Goal: Find specific page/section: Find specific page/section

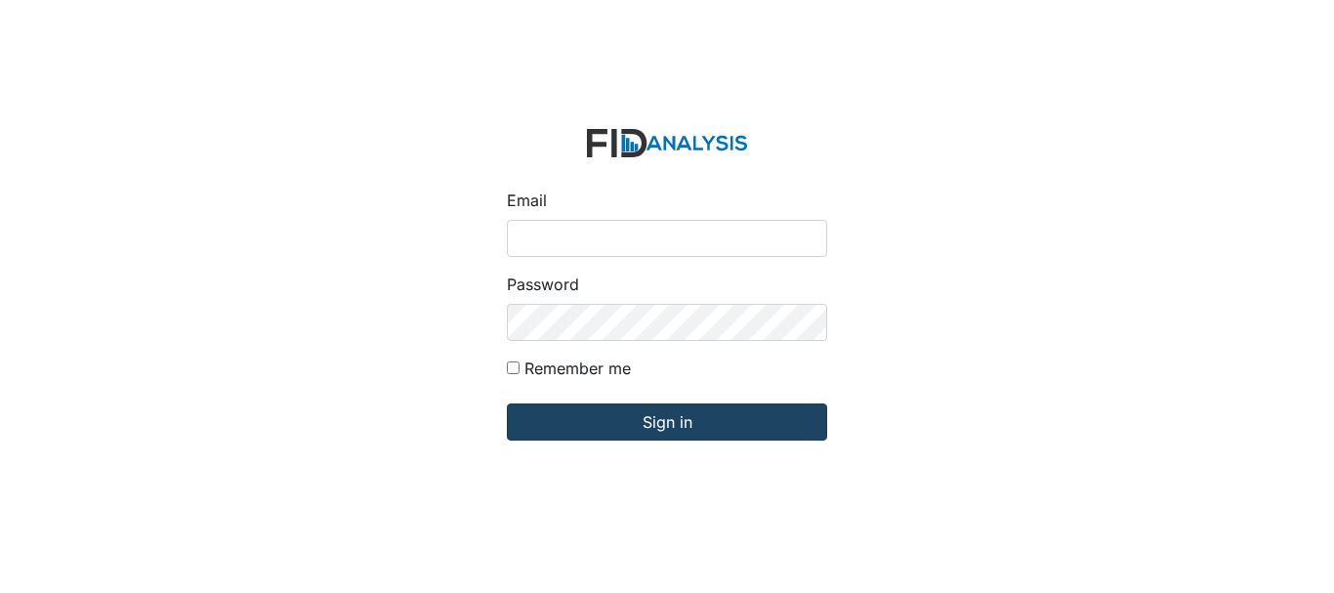
type input "[EMAIL_ADDRESS][DOMAIN_NAME]"
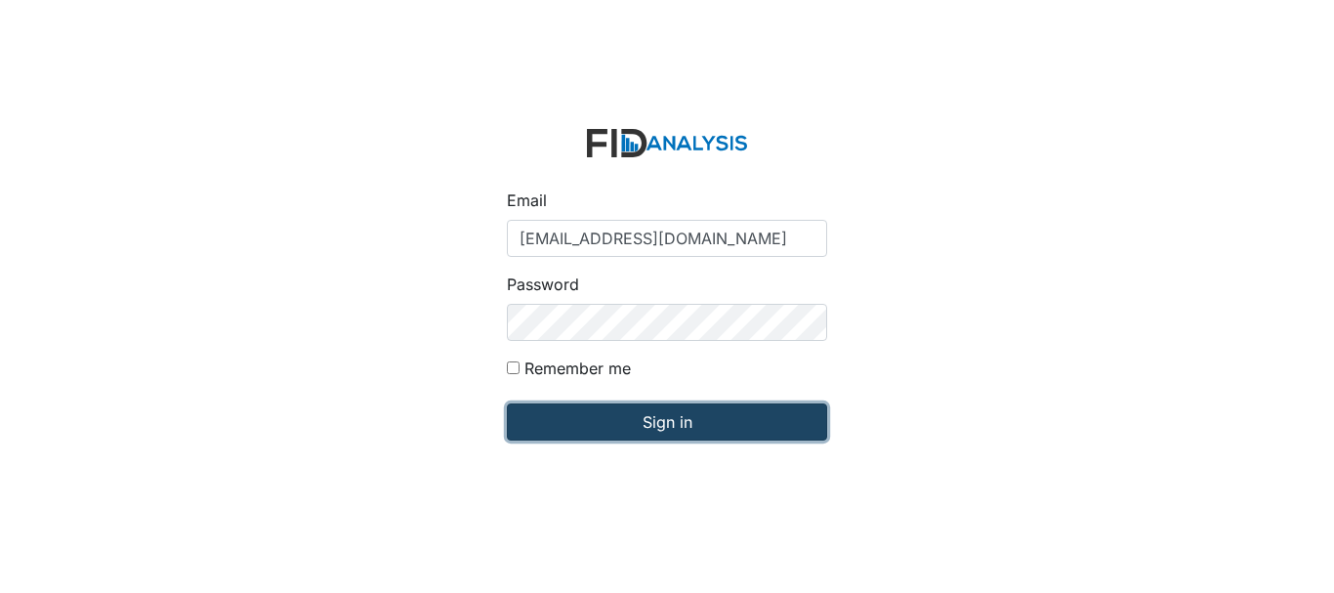
click at [629, 427] on input "Sign in" at bounding box center [667, 421] width 320 height 37
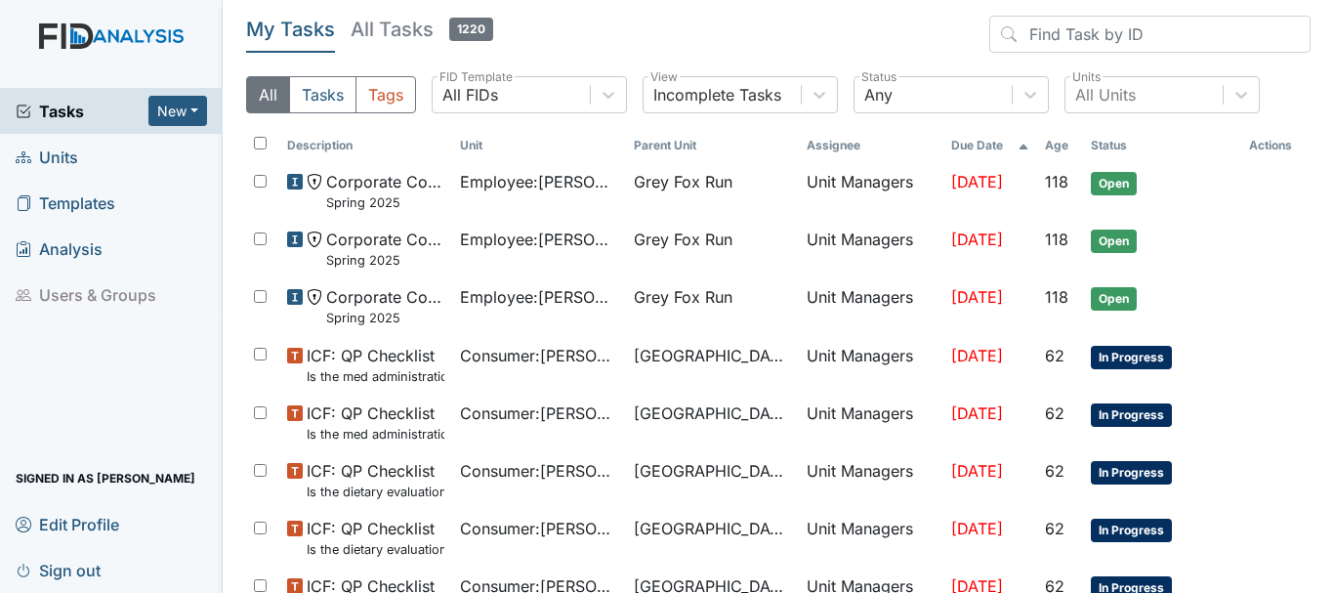
click at [88, 153] on link "Units" at bounding box center [111, 157] width 223 height 46
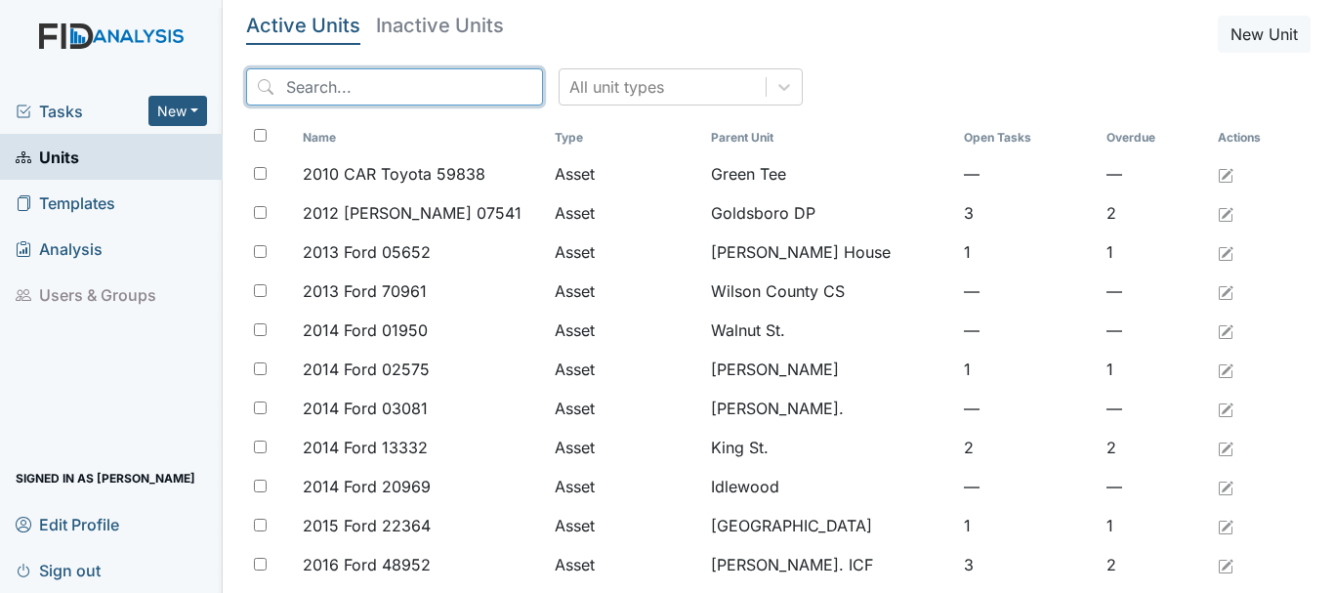
click at [352, 88] on input "search" at bounding box center [394, 86] width 297 height 37
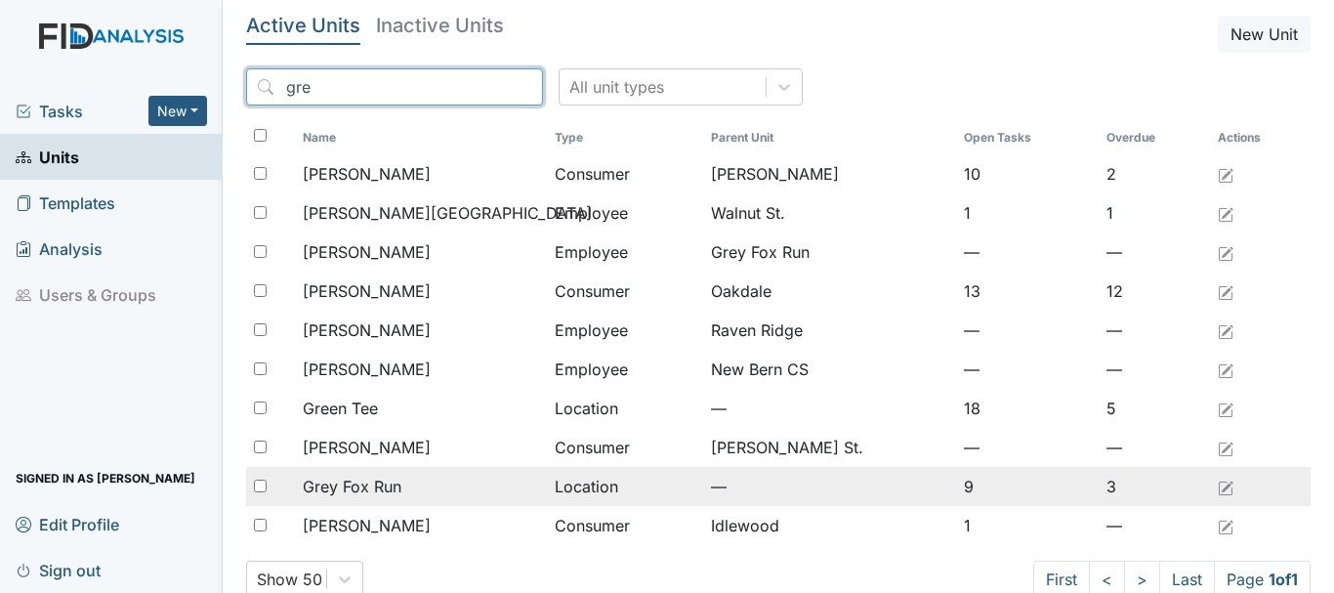
type input "gre"
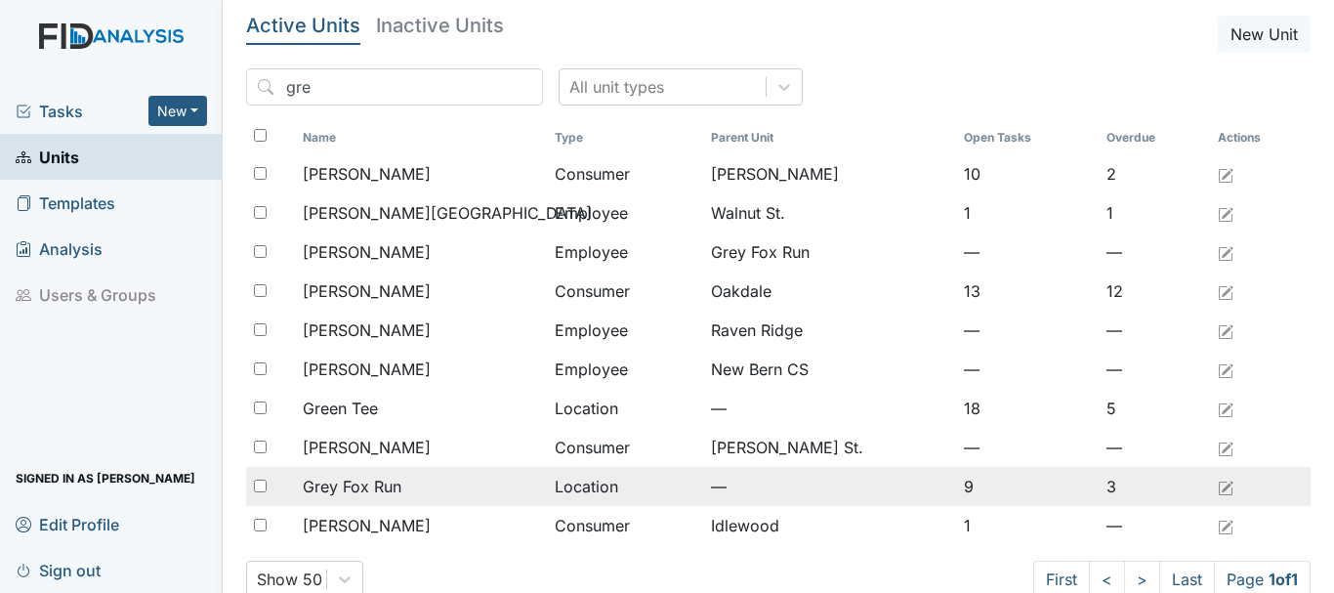
click at [389, 490] on span "Grey Fox Run" at bounding box center [352, 486] width 99 height 23
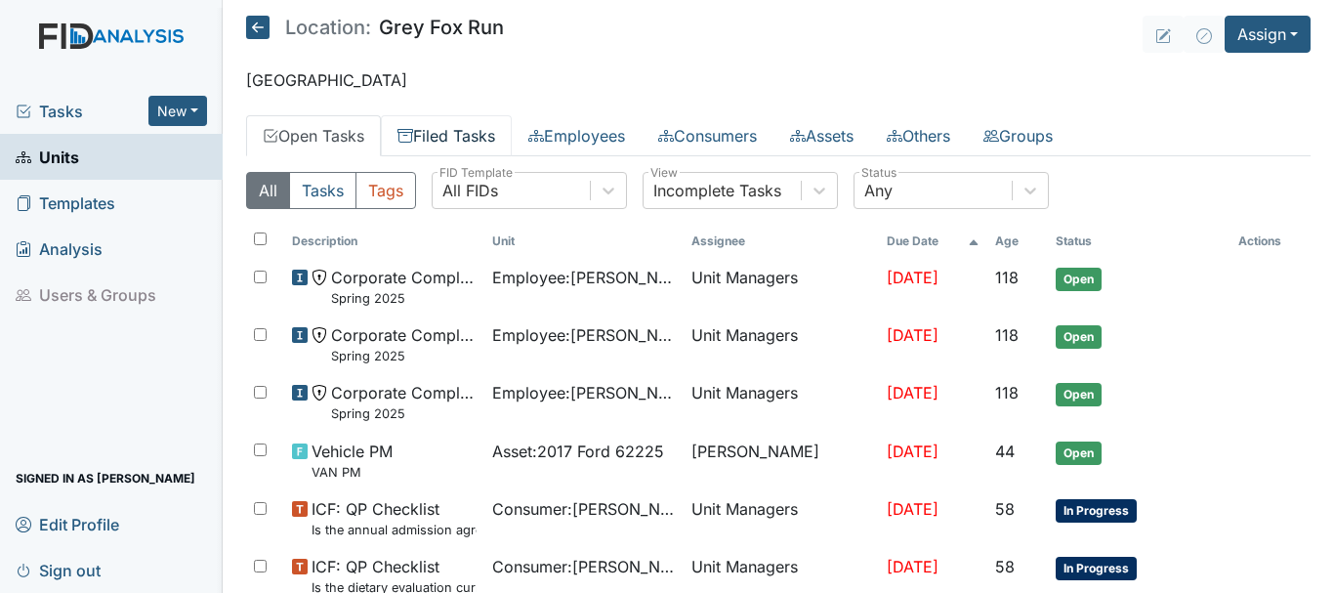
click at [454, 145] on link "Filed Tasks" at bounding box center [446, 135] width 131 height 41
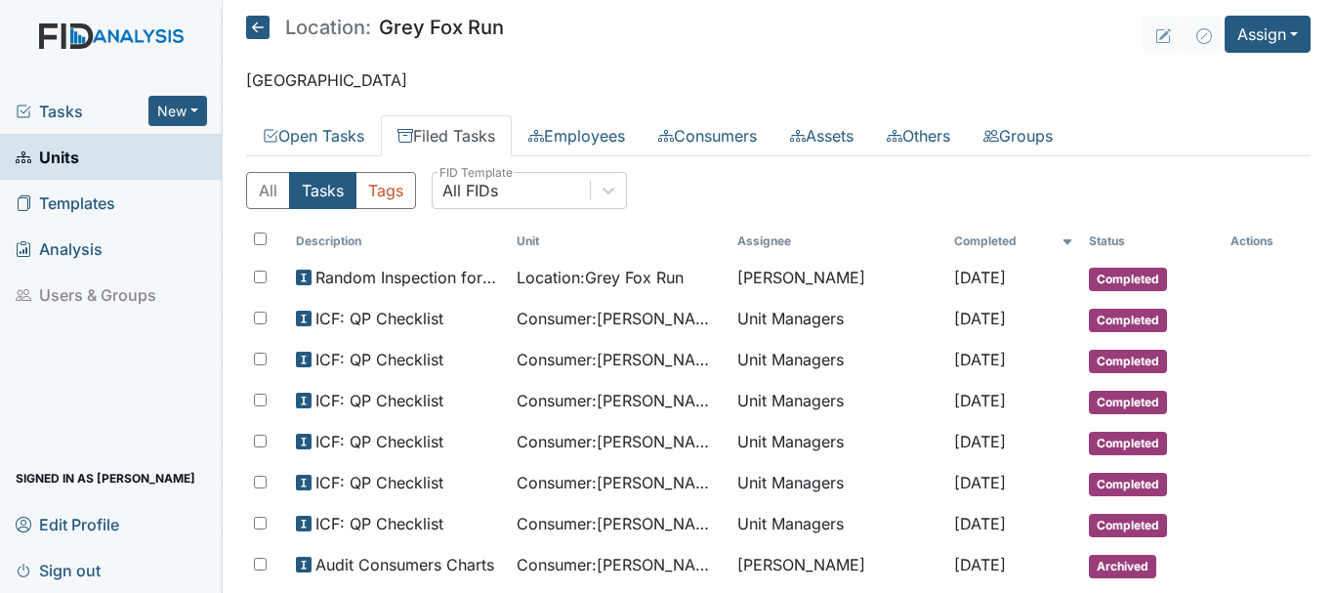
click at [80, 160] on link "Units" at bounding box center [111, 157] width 223 height 46
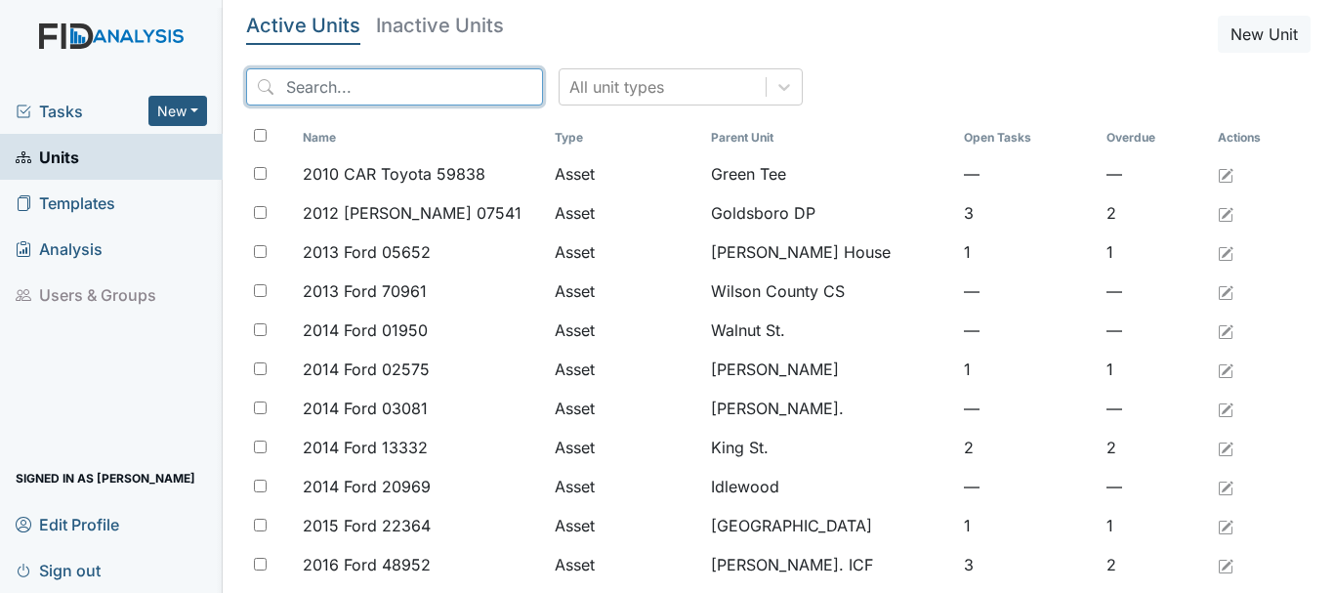
click at [340, 87] on input "search" at bounding box center [394, 86] width 297 height 37
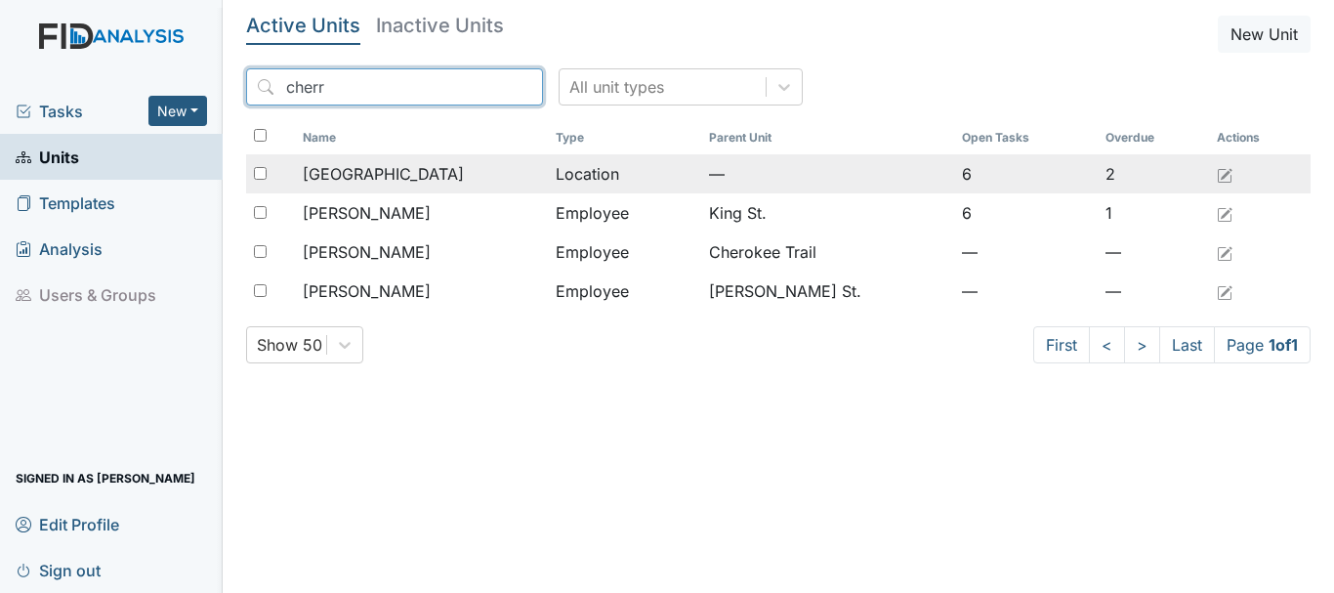
type input "cherr"
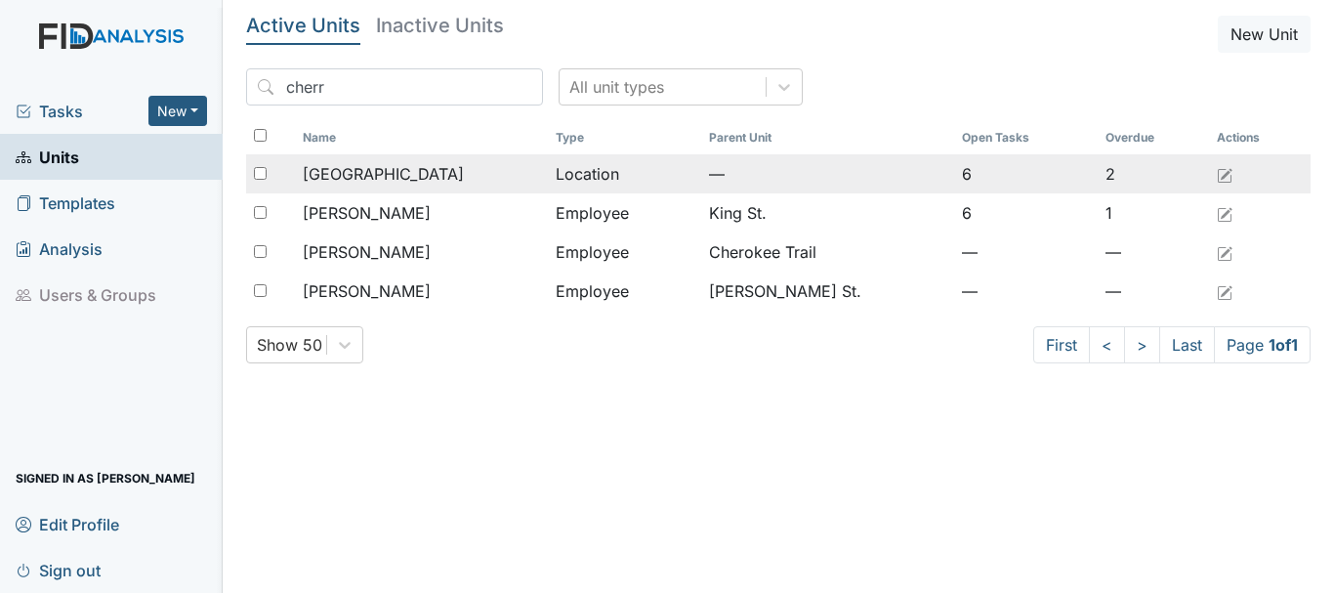
click at [383, 173] on span "[GEOGRAPHIC_DATA]" at bounding box center [383, 173] width 161 height 23
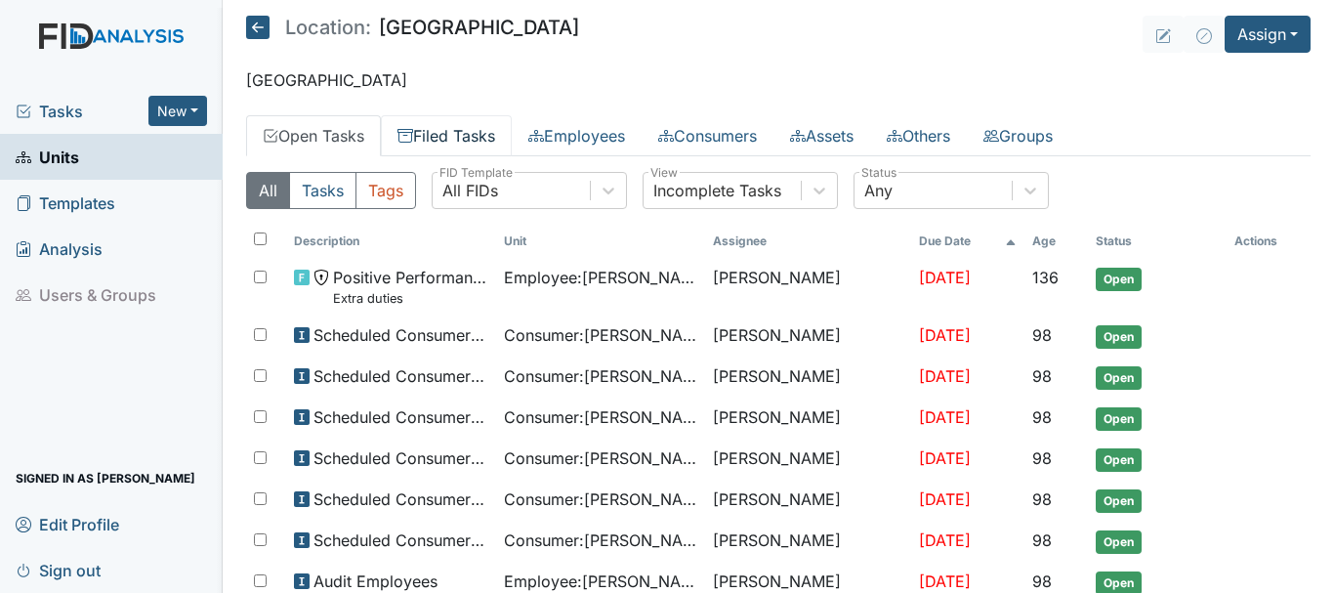
click at [462, 145] on link "Filed Tasks" at bounding box center [446, 135] width 131 height 41
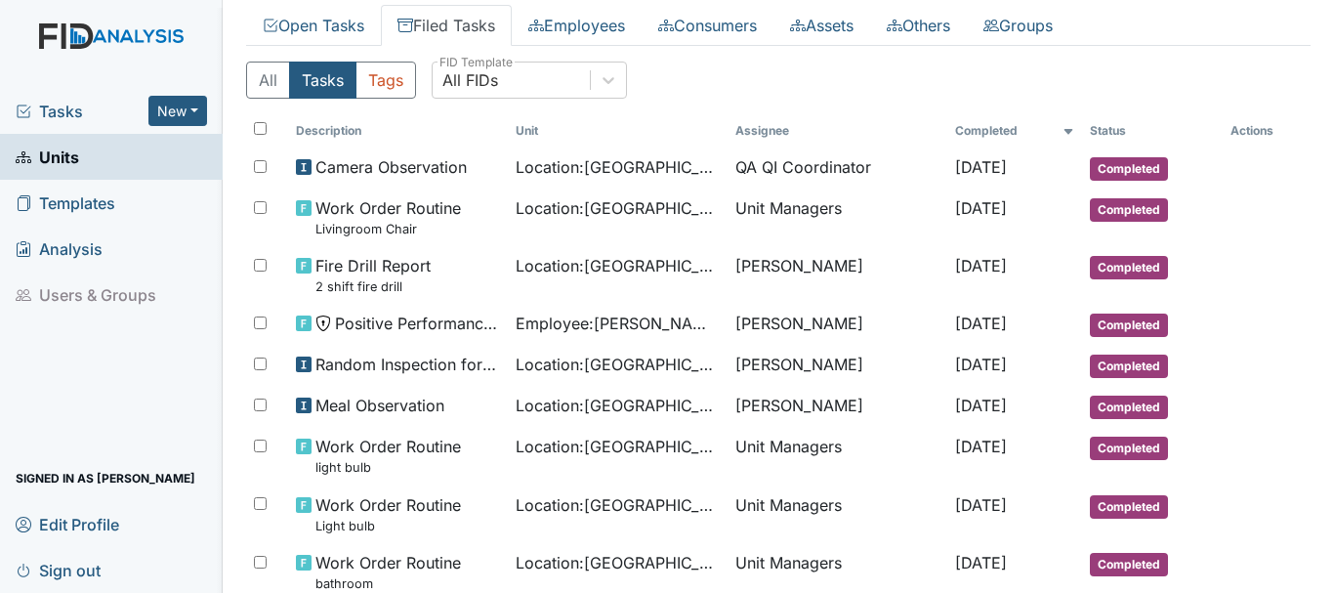
scroll to position [112, 0]
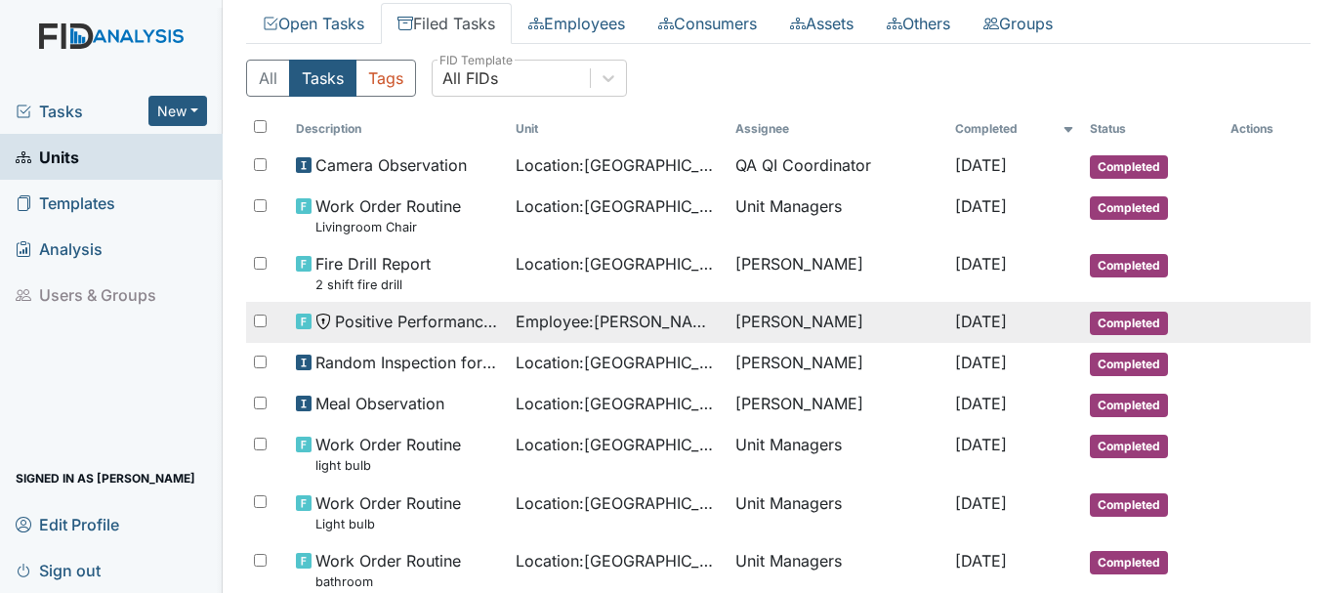
click at [1113, 319] on span "Completed" at bounding box center [1129, 323] width 78 height 23
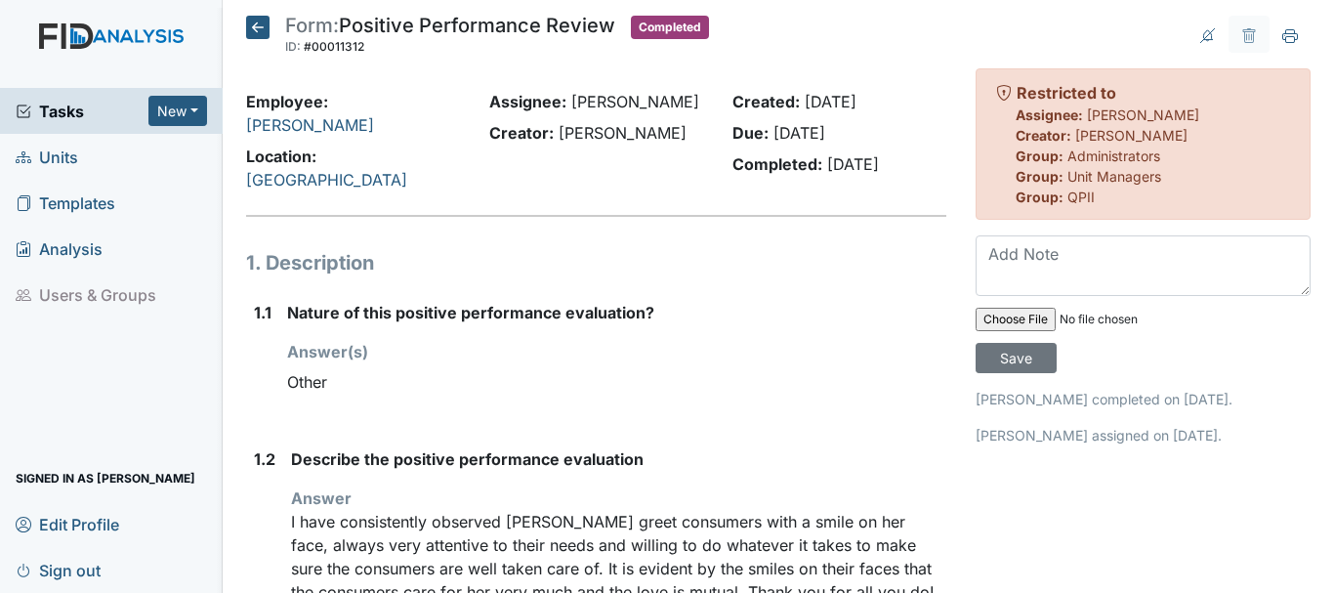
click at [256, 21] on icon at bounding box center [257, 27] width 23 height 23
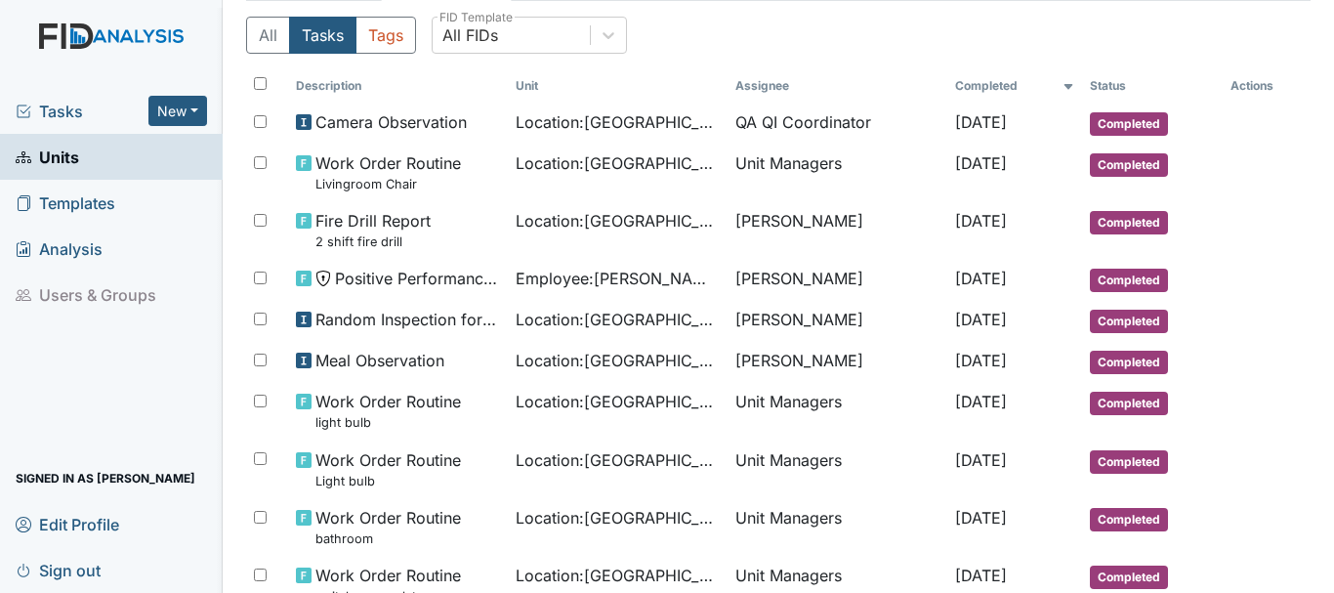
scroll to position [144, 0]
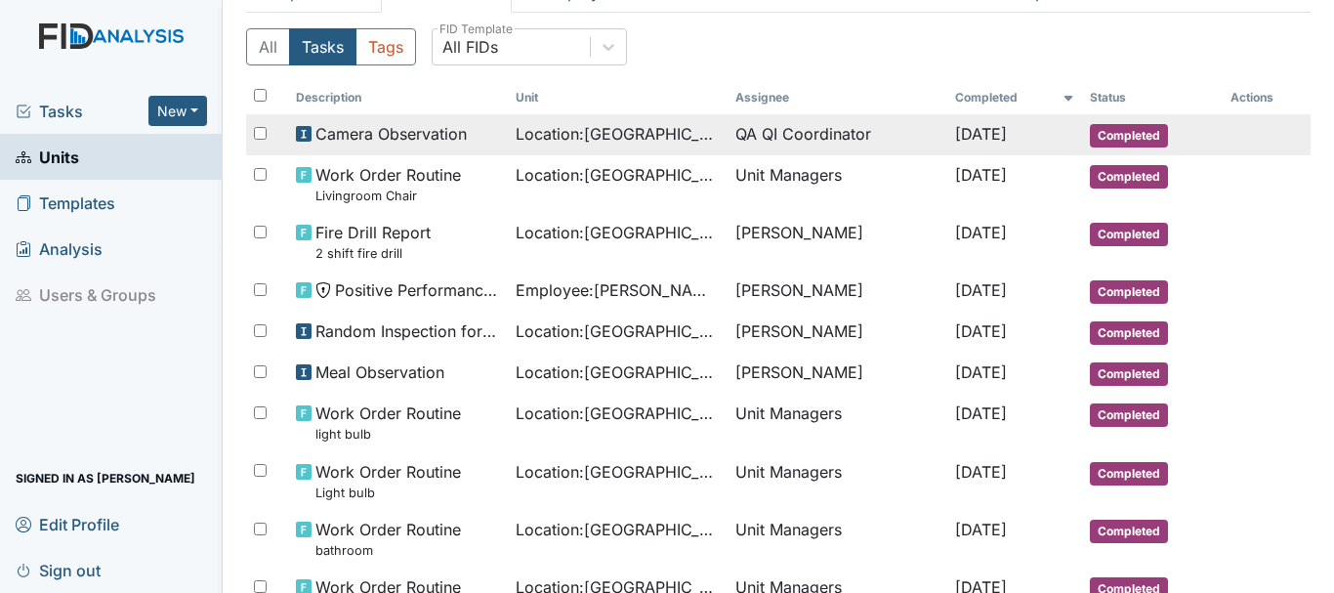
click at [1145, 136] on span "Completed" at bounding box center [1129, 135] width 78 height 23
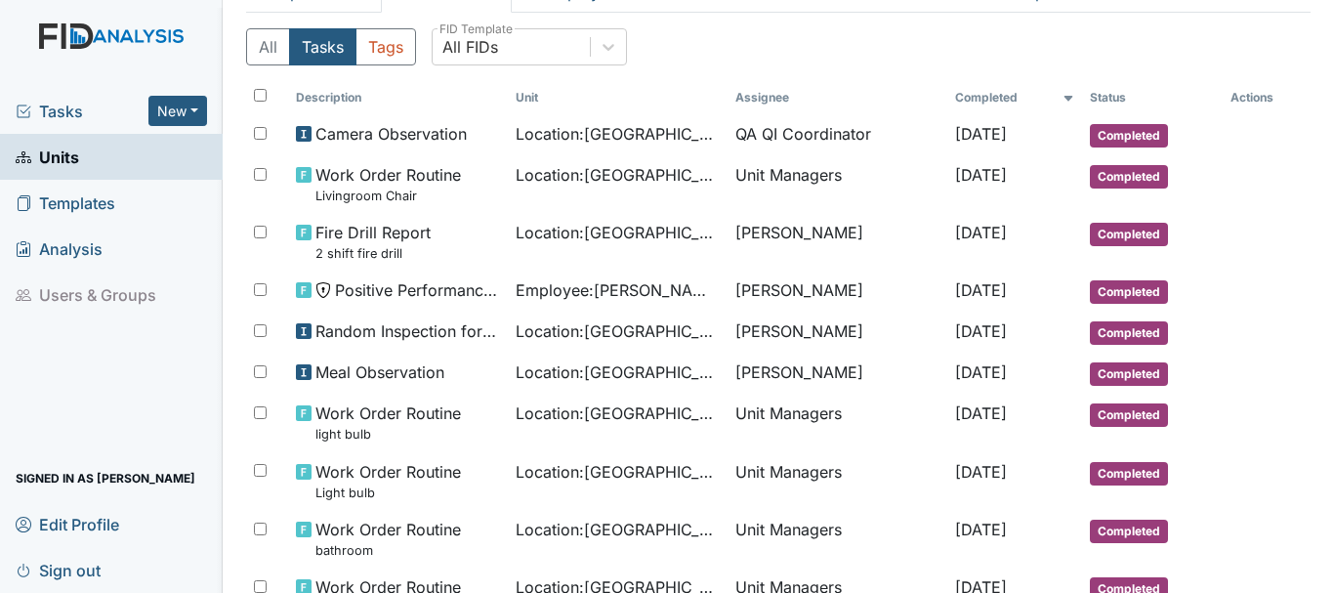
click at [63, 154] on span "Units" at bounding box center [47, 157] width 63 height 30
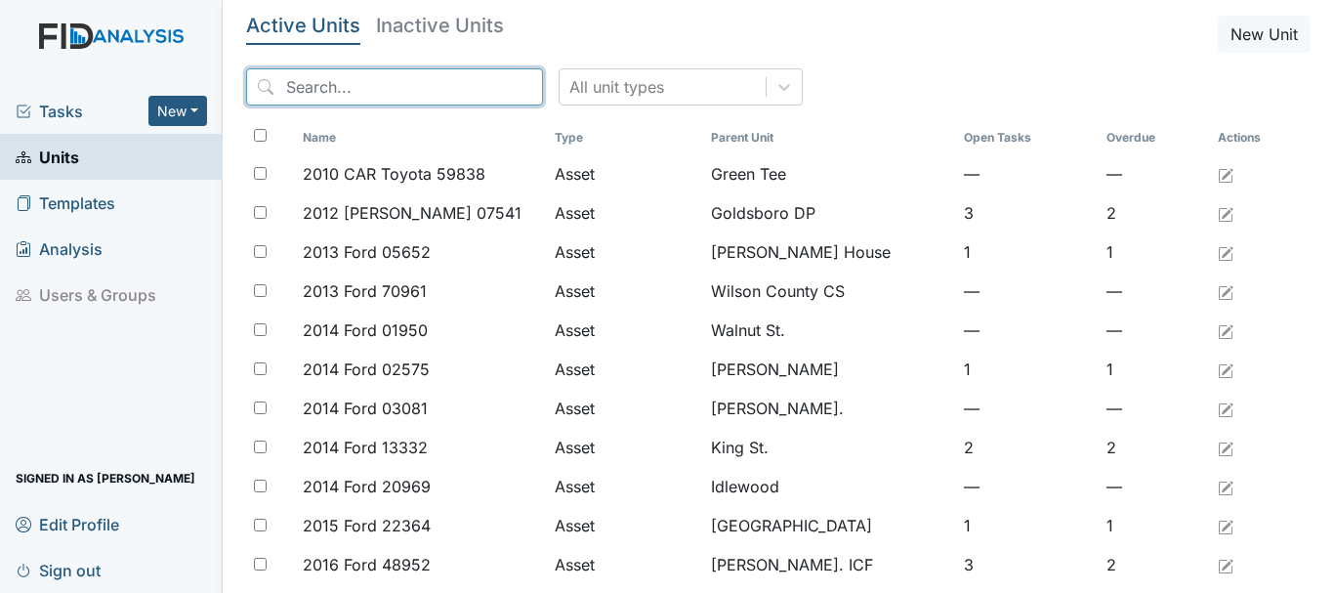
click at [364, 84] on input "search" at bounding box center [394, 86] width 297 height 37
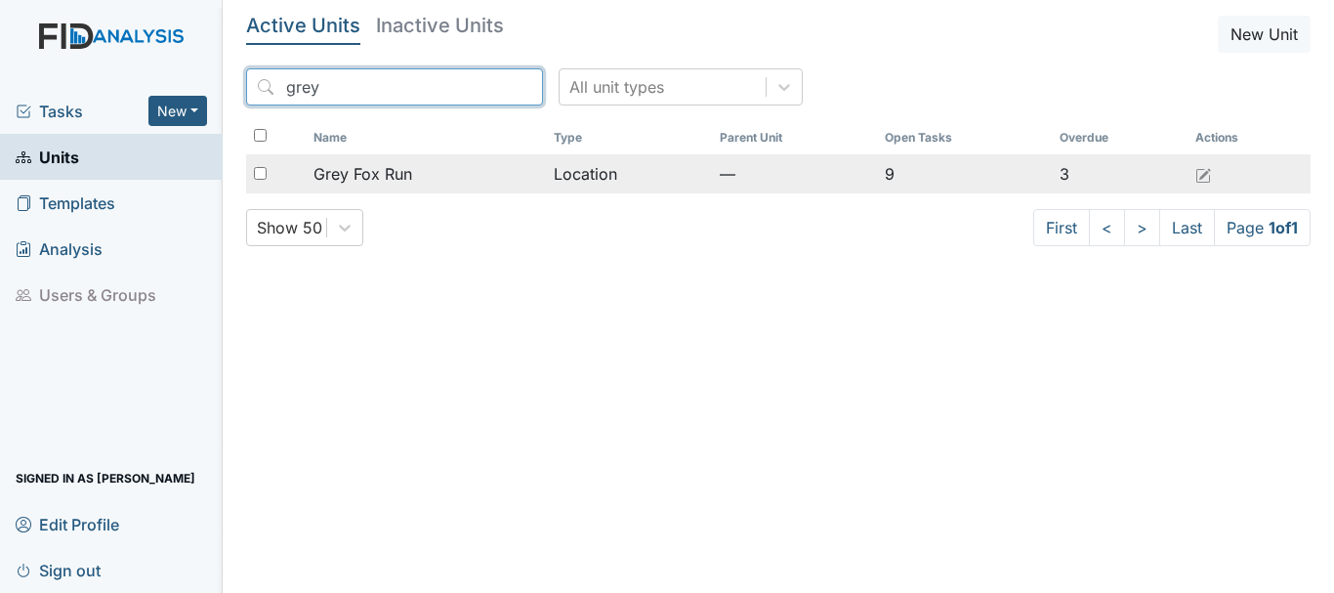
type input "grey"
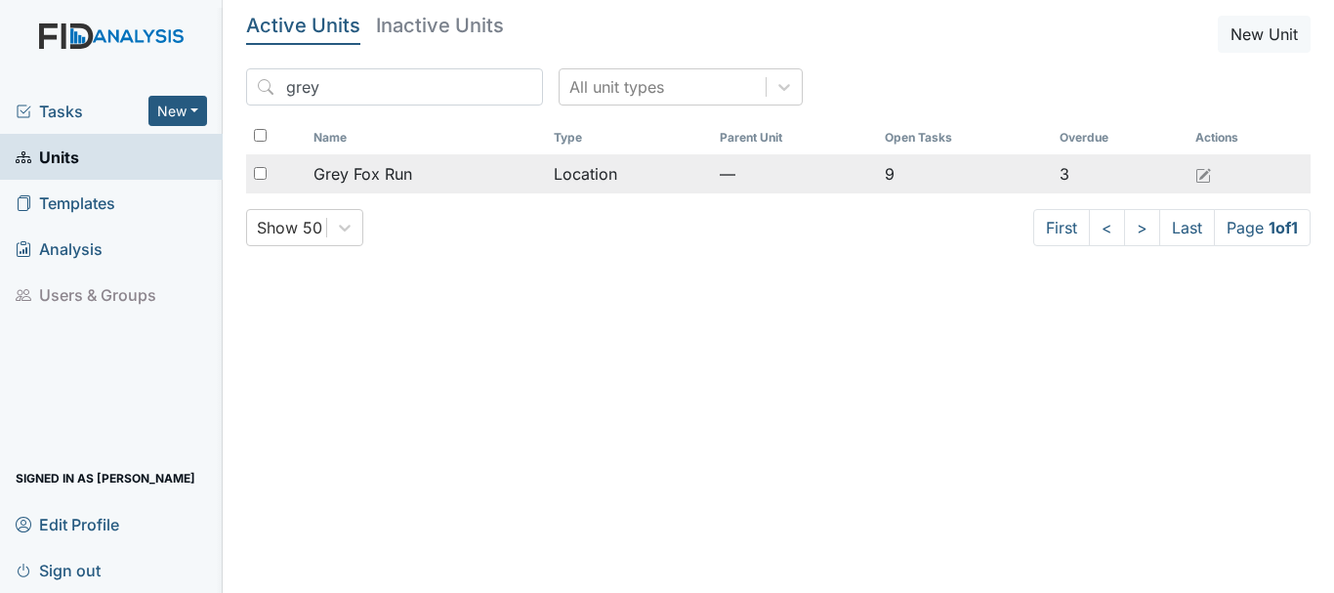
click at [399, 165] on span "Grey Fox Run" at bounding box center [363, 173] width 99 height 23
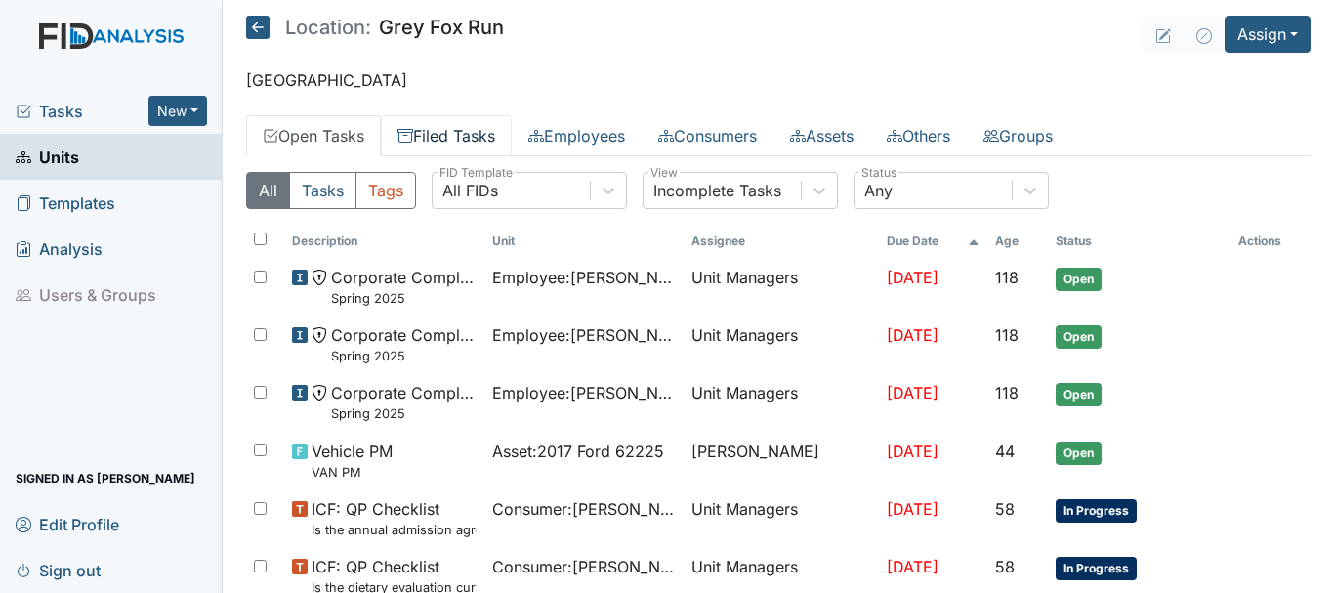
click at [458, 140] on link "Filed Tasks" at bounding box center [446, 135] width 131 height 41
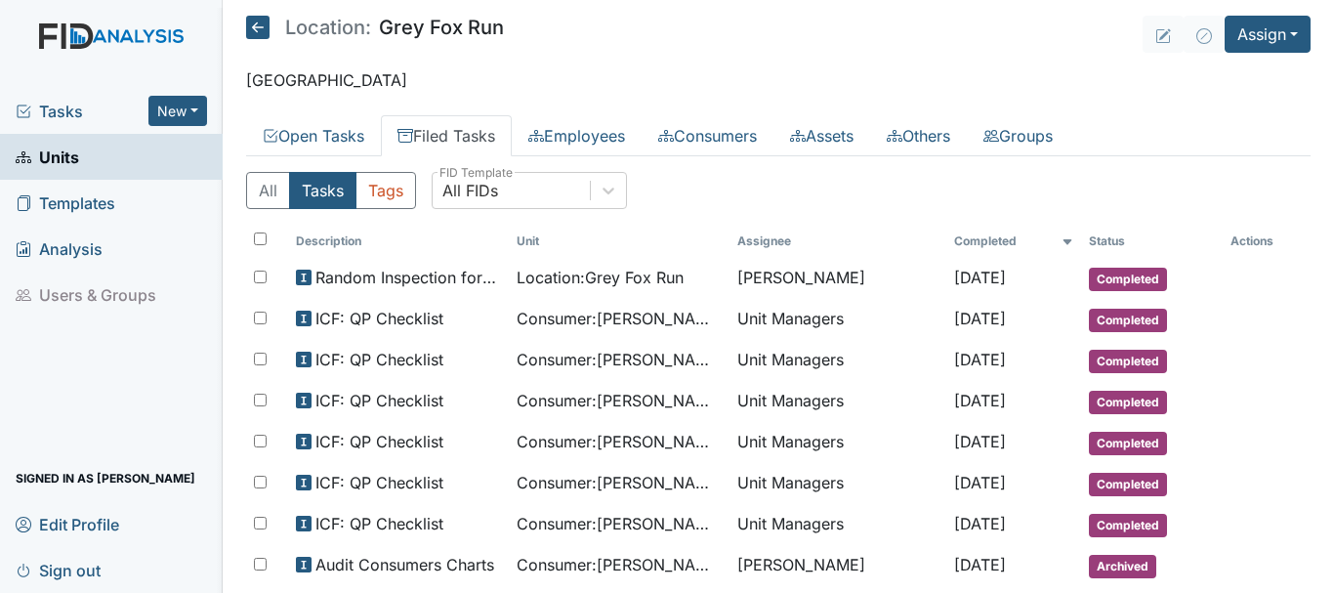
click at [259, 23] on icon at bounding box center [257, 27] width 23 height 23
